Goal: Browse casually

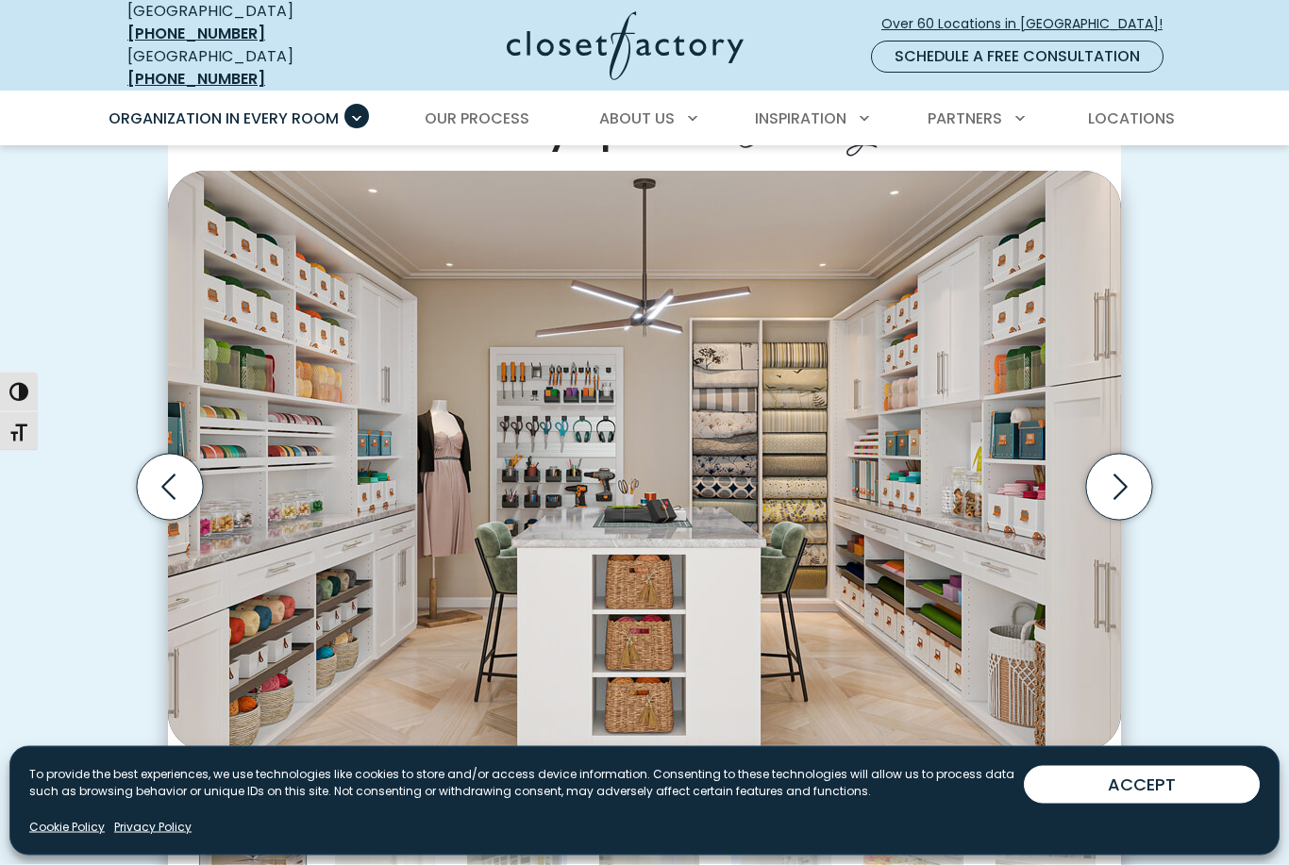
scroll to position [496, 0]
click at [1122, 460] on icon "Next slide" at bounding box center [1119, 487] width 66 height 66
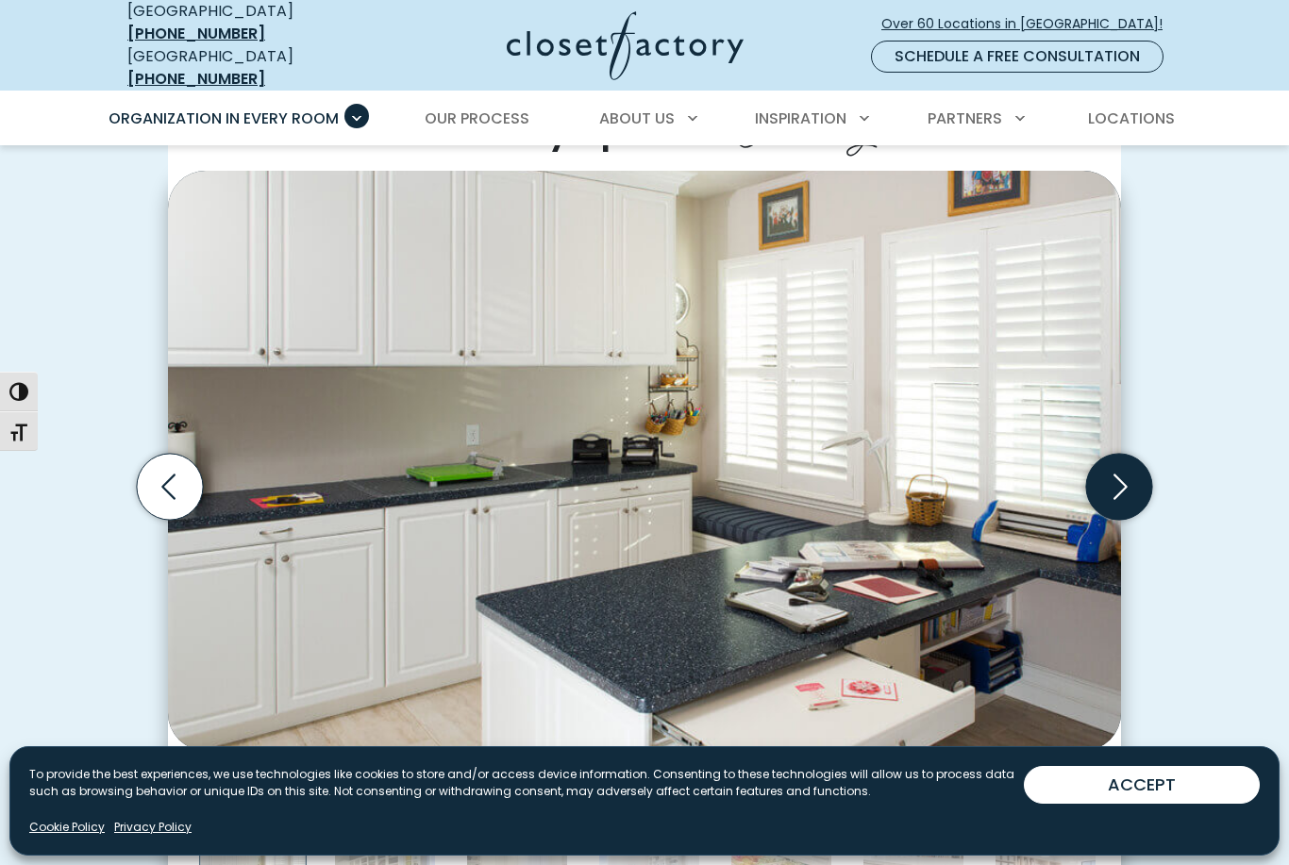
click at [1123, 475] on icon "Next slide" at bounding box center [1120, 487] width 14 height 25
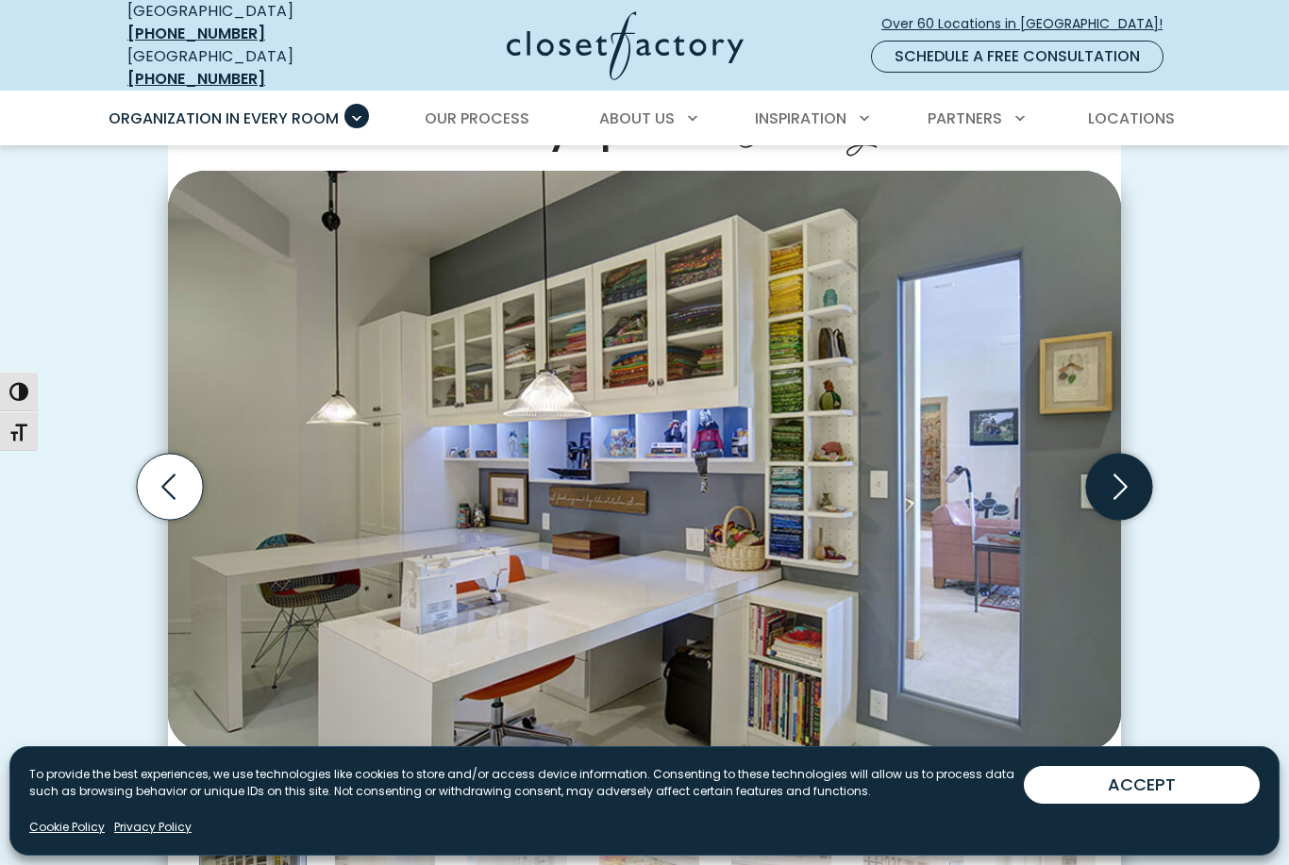
click at [1117, 466] on icon "Next slide" at bounding box center [1119, 487] width 66 height 66
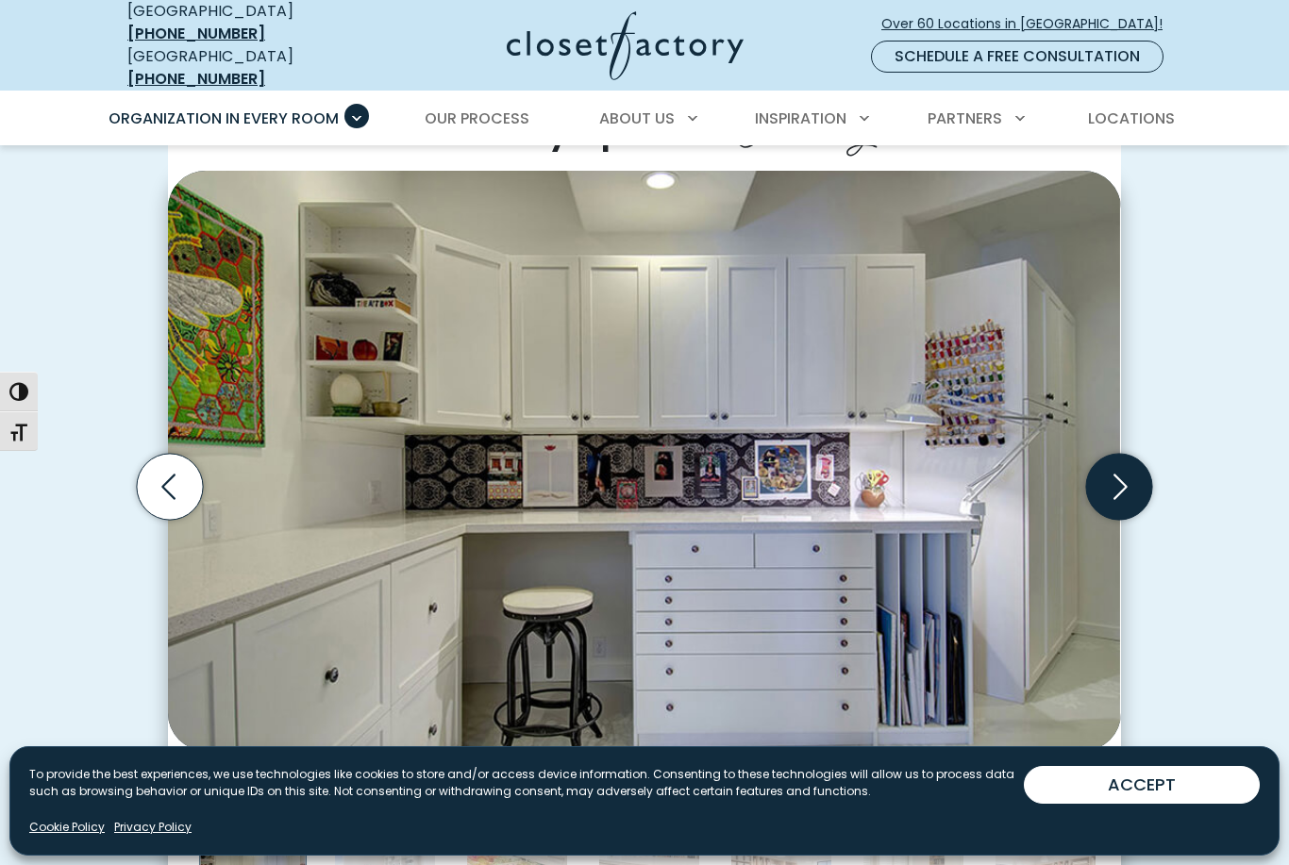
click at [1121, 460] on icon "Next slide" at bounding box center [1119, 487] width 66 height 66
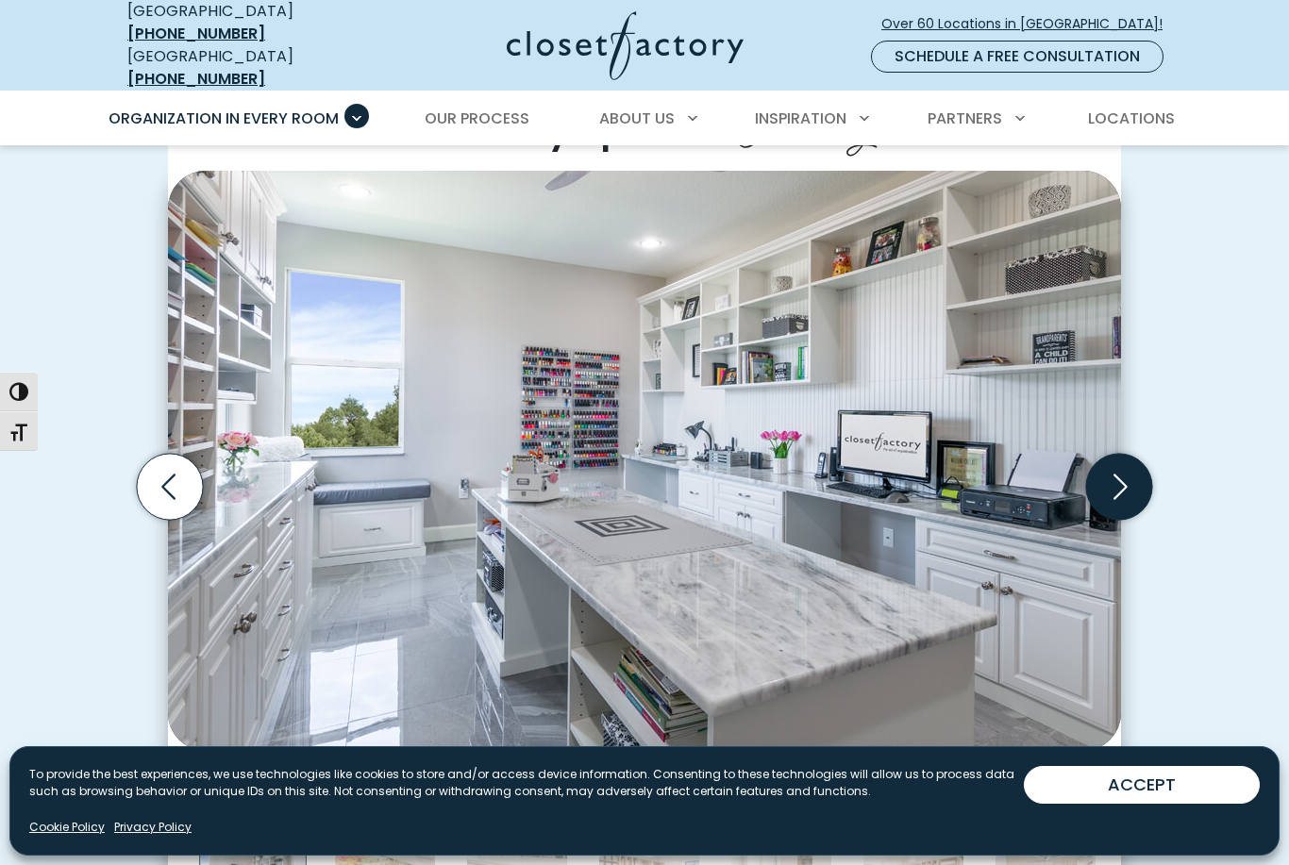
click at [1133, 462] on icon "Next slide" at bounding box center [1119, 487] width 66 height 66
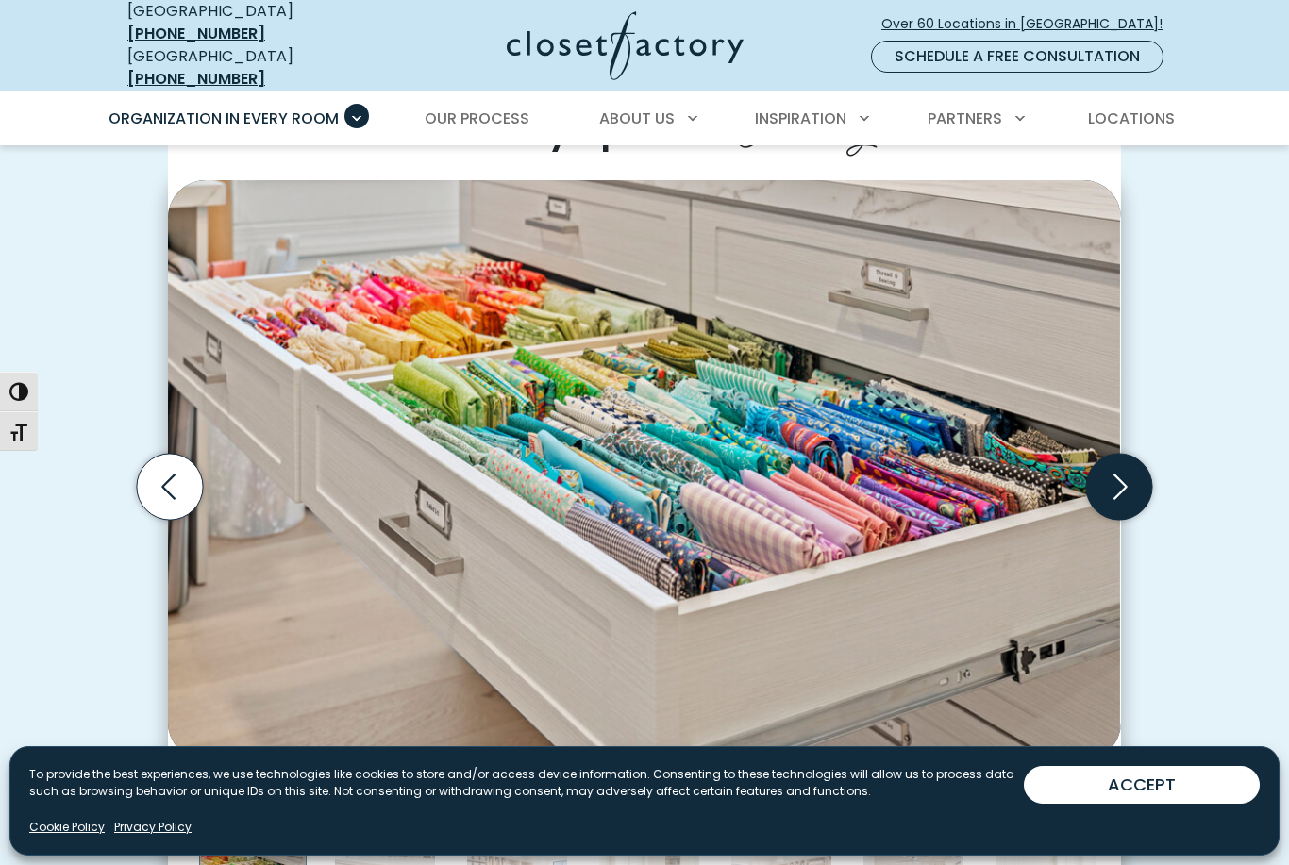
click at [1121, 467] on icon "Next slide" at bounding box center [1119, 487] width 66 height 66
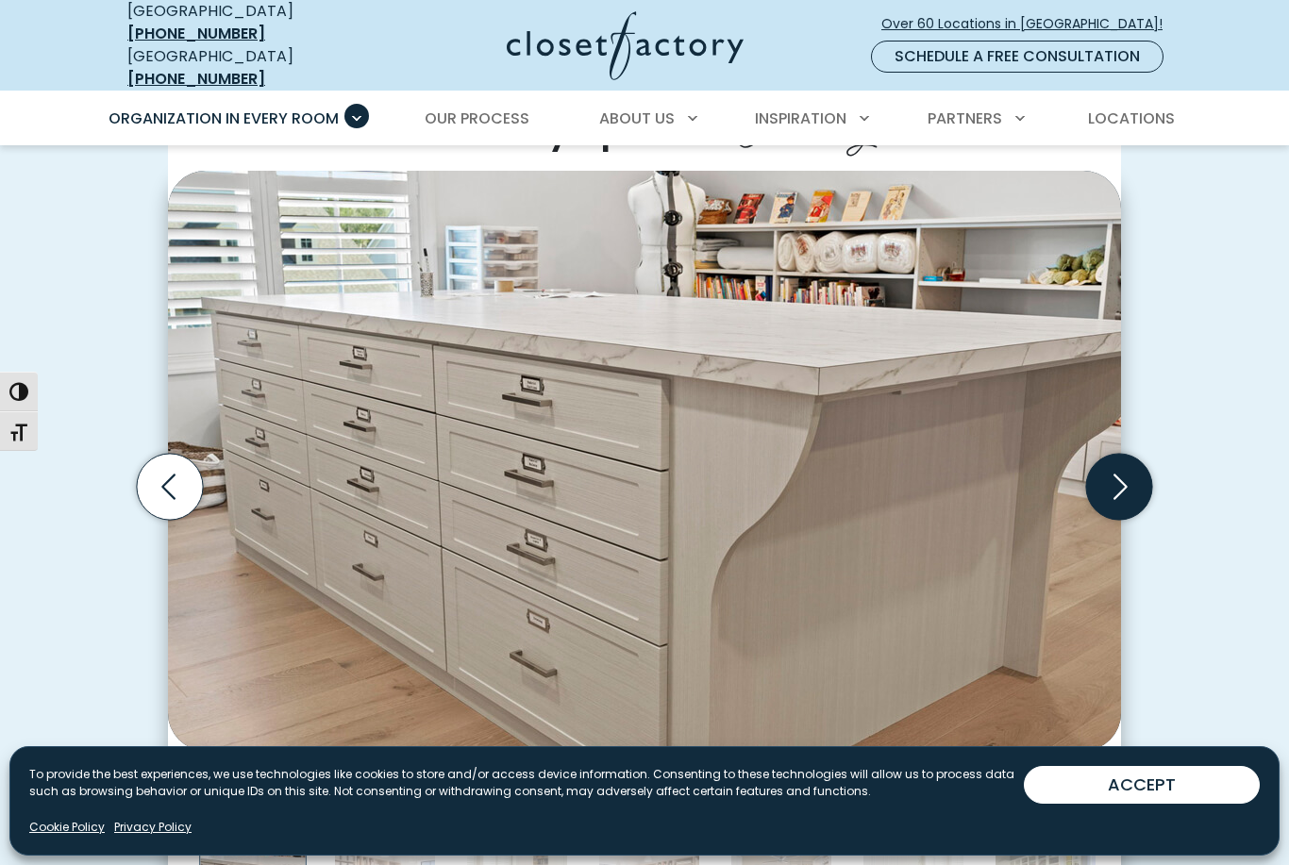
click at [1124, 475] on icon "Next slide" at bounding box center [1120, 487] width 14 height 25
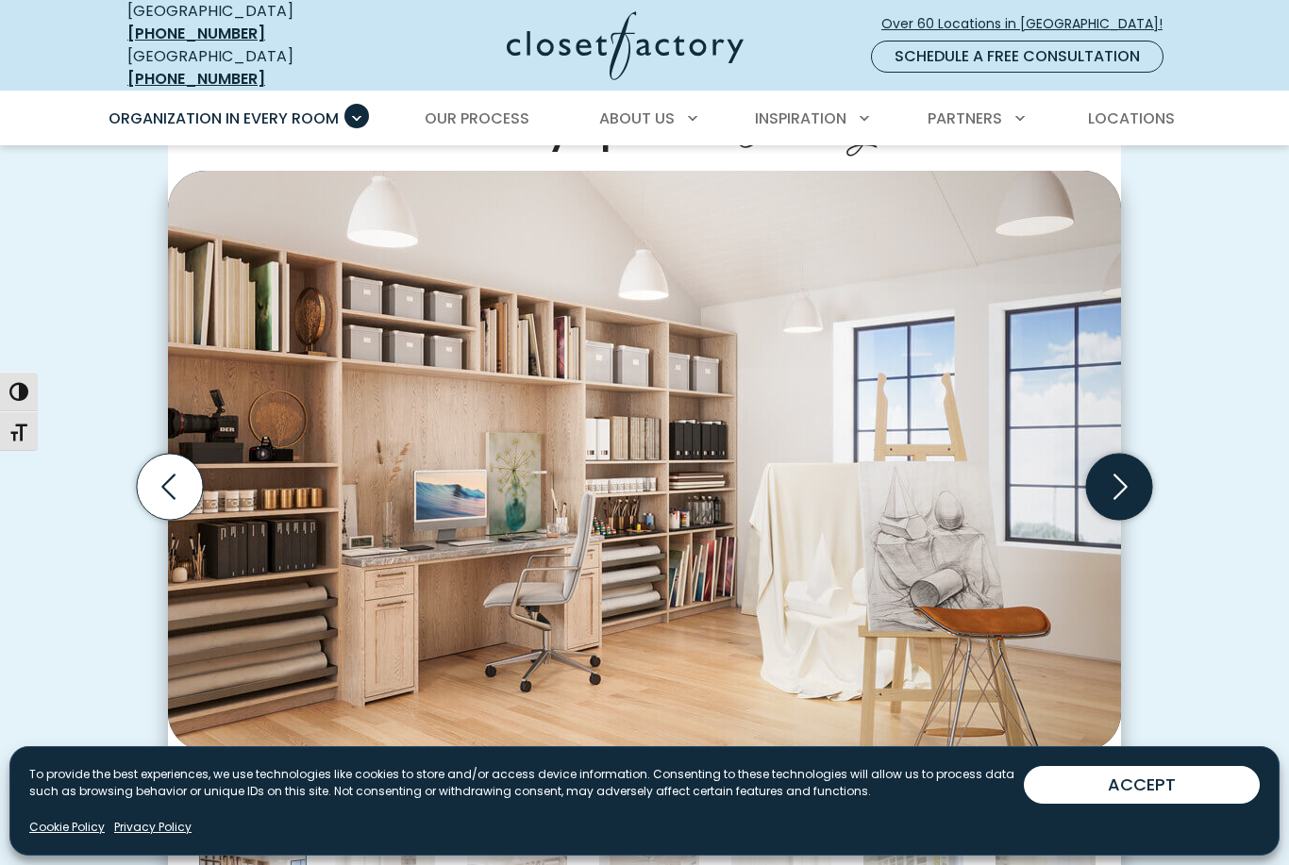
click at [1121, 475] on icon "Next slide" at bounding box center [1120, 487] width 14 height 25
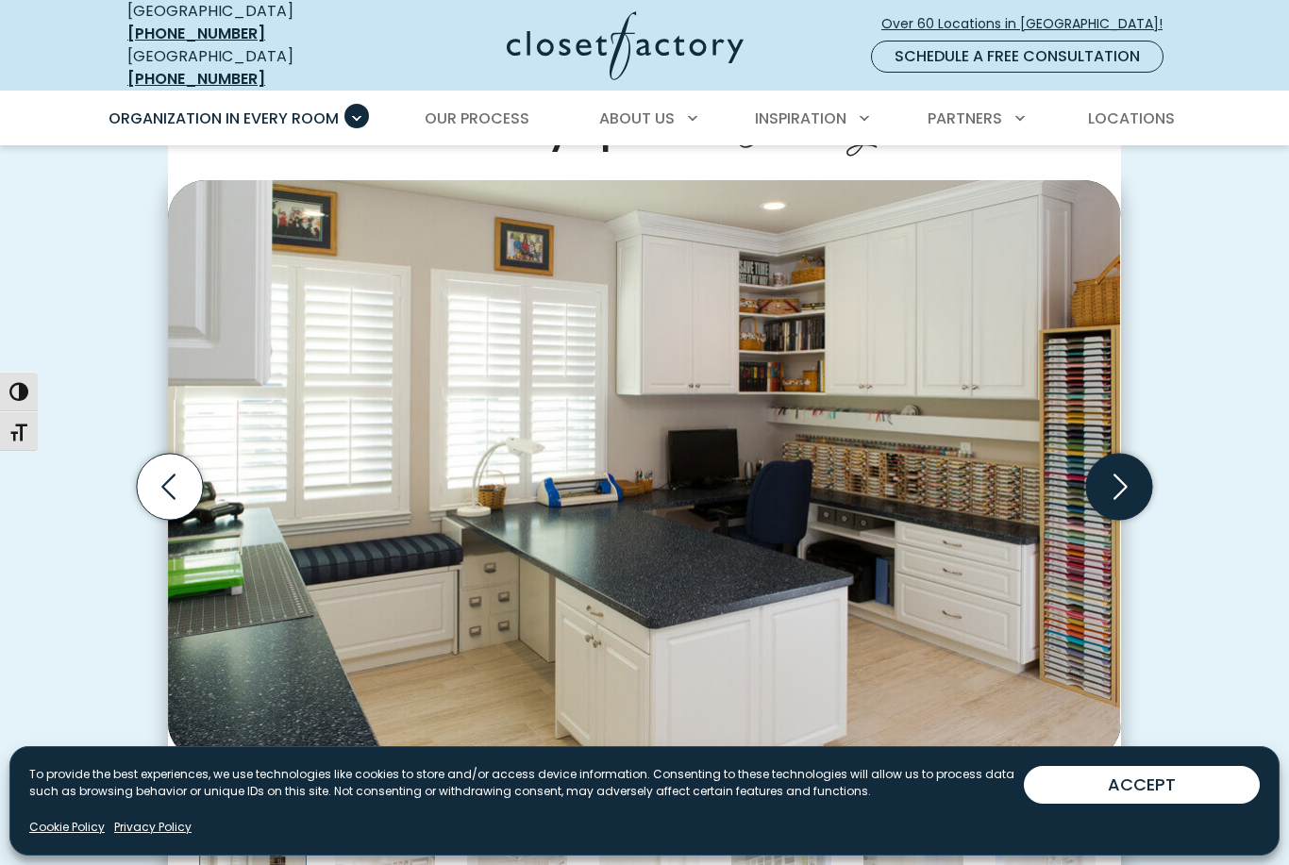
click at [1128, 463] on icon "Next slide" at bounding box center [1119, 487] width 66 height 66
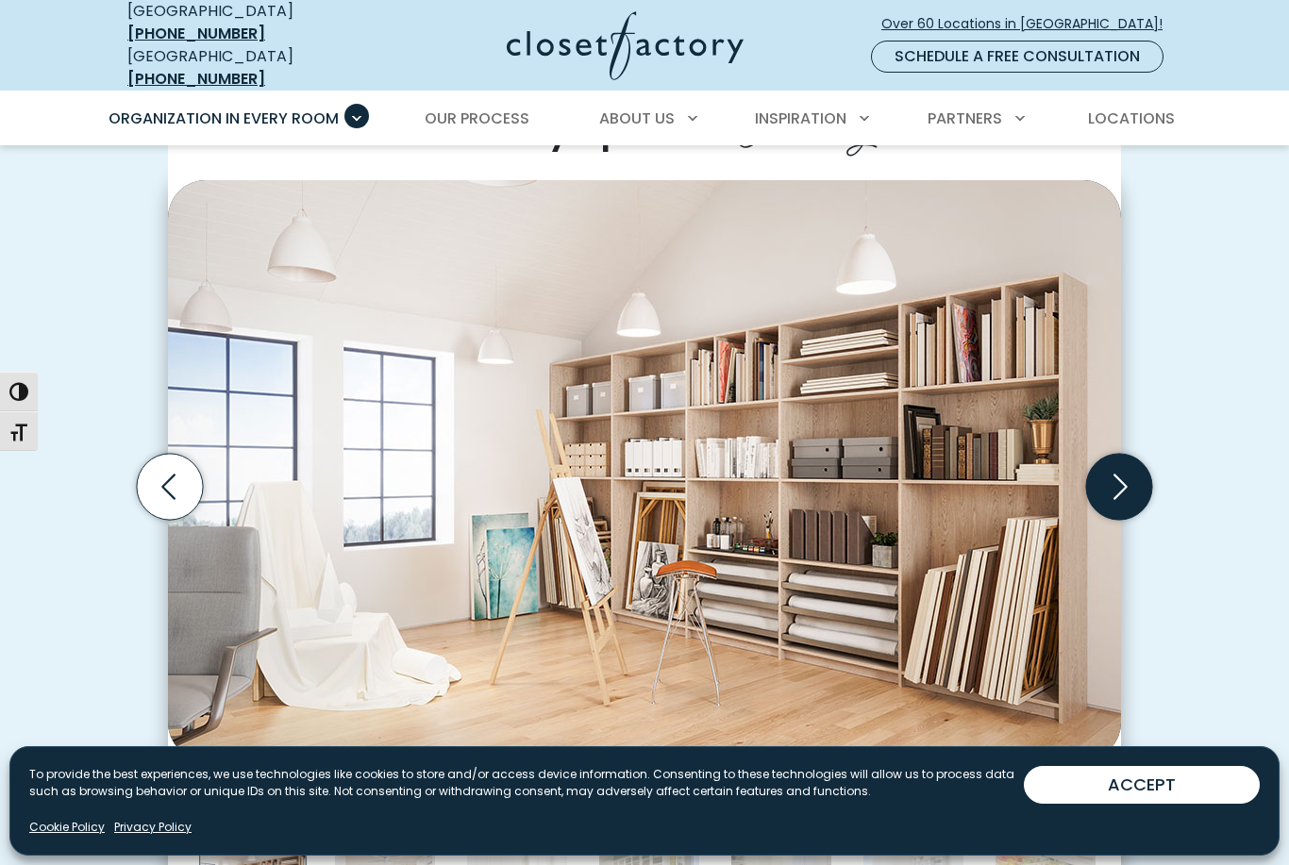
click at [1125, 475] on icon "Next slide" at bounding box center [1120, 487] width 14 height 25
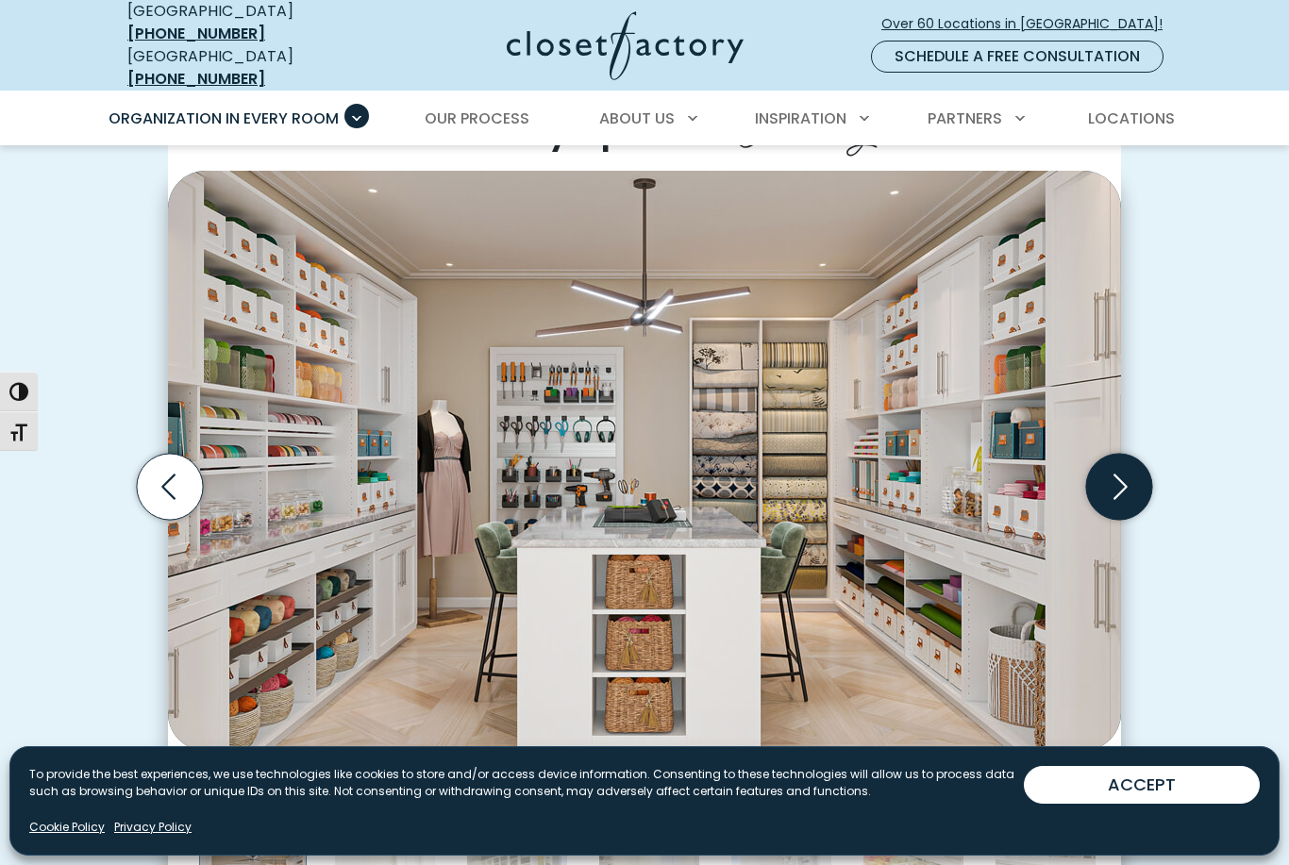
click at [1126, 475] on icon "Next slide" at bounding box center [1120, 487] width 14 height 25
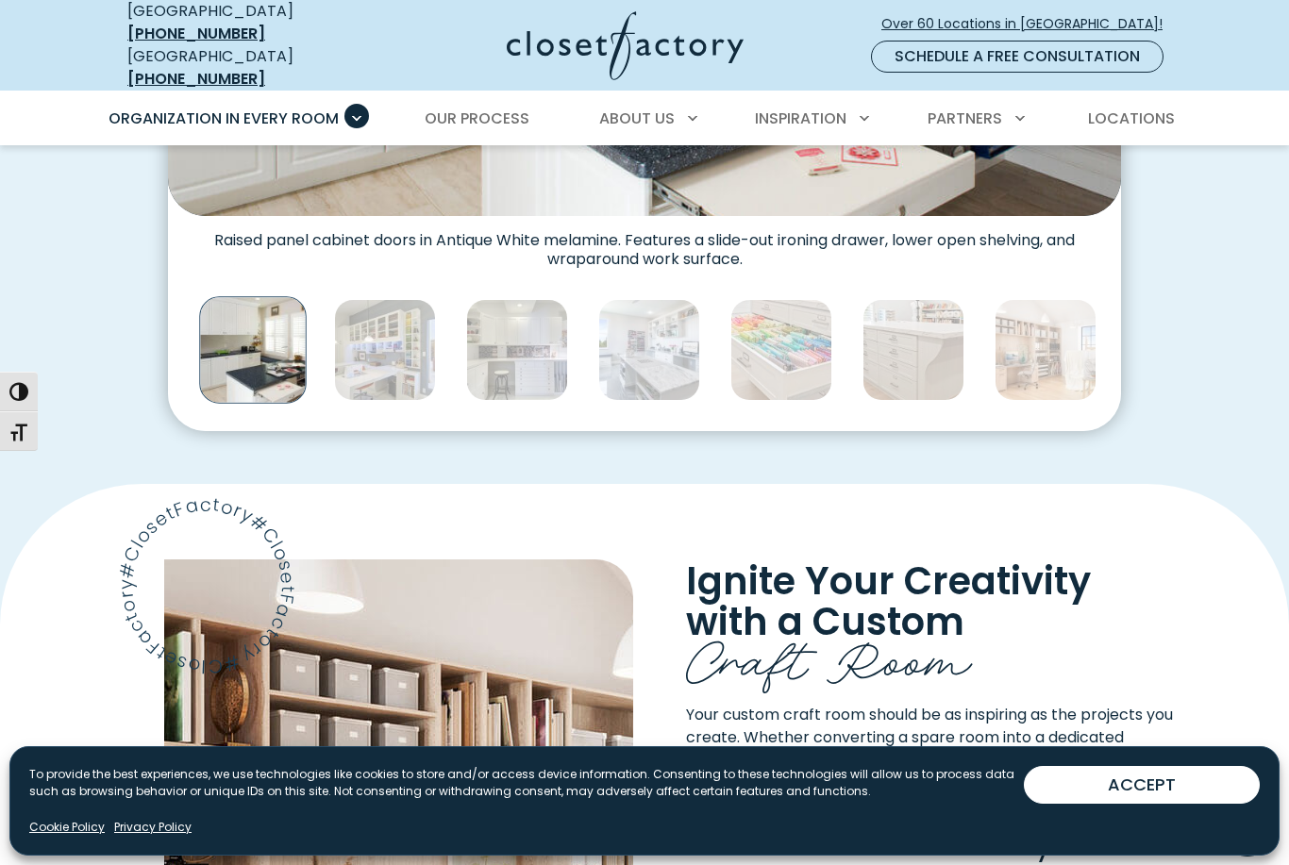
scroll to position [1030, 0]
